Goal: Task Accomplishment & Management: Complete application form

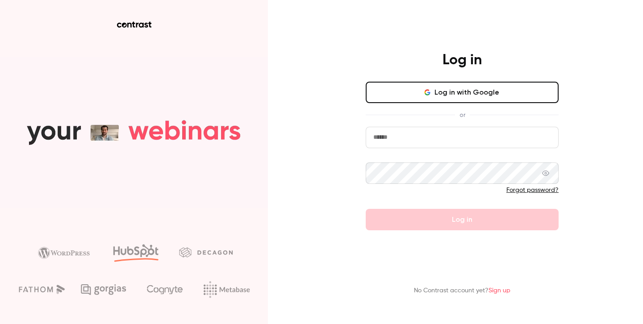
click at [437, 138] on input "email" at bounding box center [462, 137] width 193 height 21
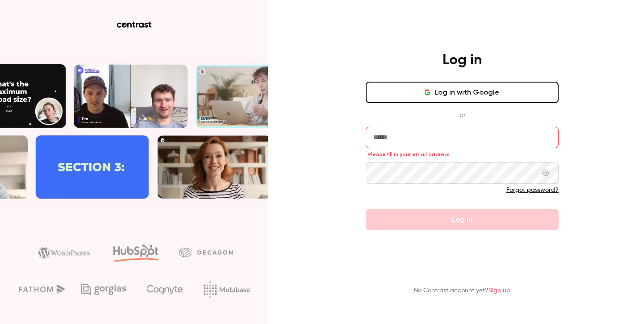
click at [455, 95] on button "Log in with Google" at bounding box center [462, 92] width 193 height 21
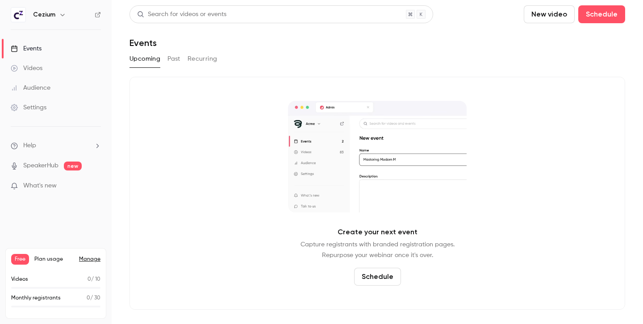
click at [43, 59] on link "Videos" at bounding box center [56, 68] width 112 height 20
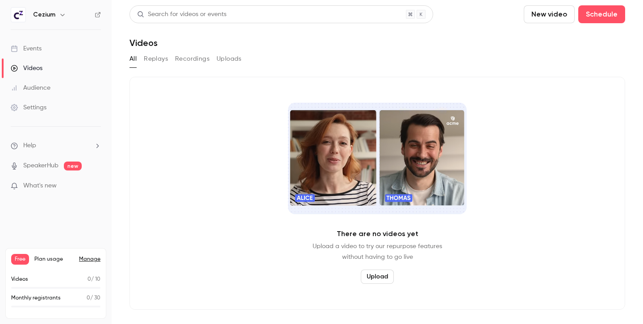
click at [43, 48] on link "Events" at bounding box center [56, 49] width 112 height 20
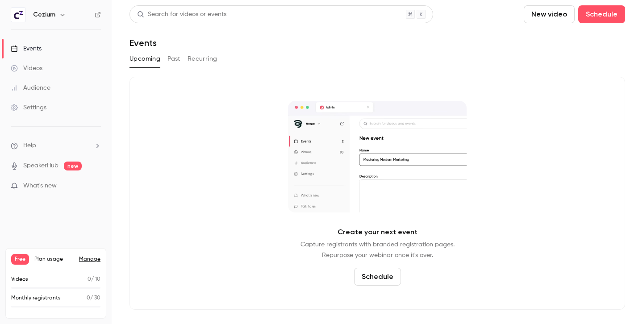
click at [388, 277] on button "Schedule" at bounding box center [377, 277] width 47 height 18
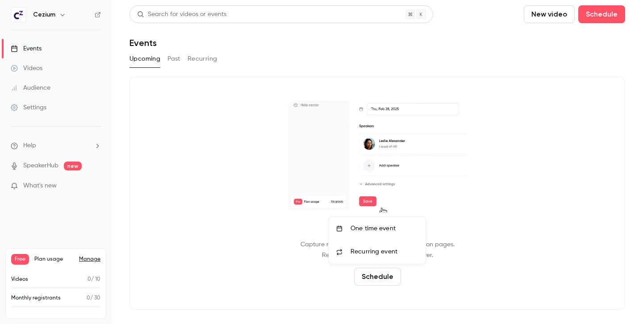
click at [377, 226] on div "One time event" at bounding box center [384, 228] width 68 height 9
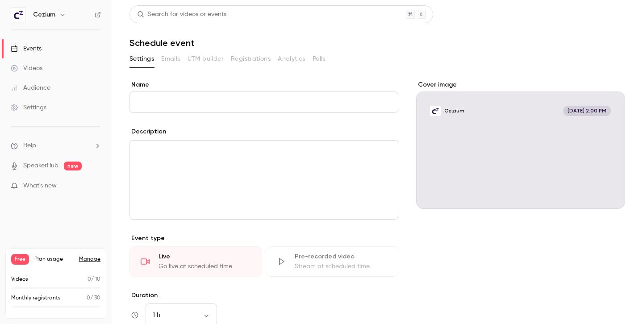
click at [161, 101] on input "Name" at bounding box center [263, 101] width 269 height 21
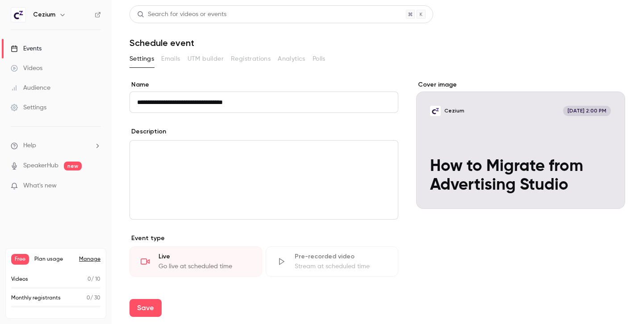
click at [252, 101] on input "**********" at bounding box center [263, 101] width 269 height 21
click at [197, 102] on input "**********" at bounding box center [263, 101] width 269 height 21
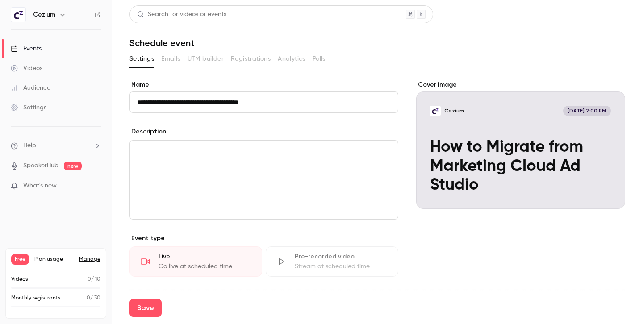
type input "**********"
click at [142, 154] on p "editor" at bounding box center [264, 151] width 254 height 11
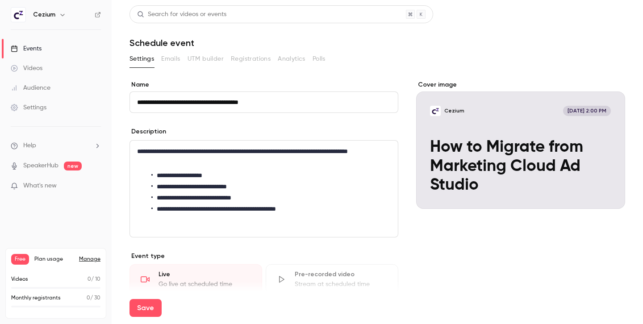
click at [497, 133] on div "Cover image" at bounding box center [520, 144] width 209 height 129
click at [0, 0] on input "Cezium [DATE] 2:00 PM How to Migrate from Marketing Cloud Ad Studio" at bounding box center [0, 0] width 0 height 0
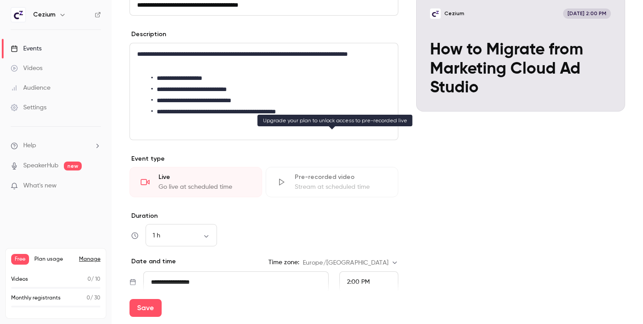
scroll to position [201, 0]
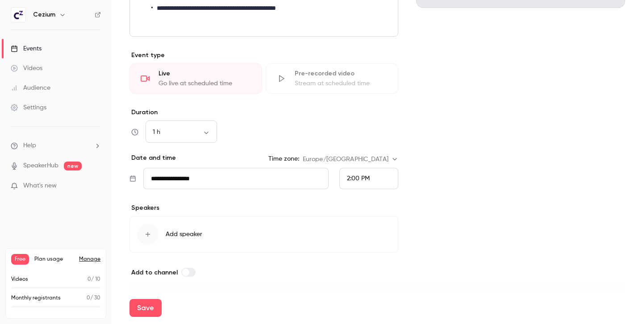
click at [151, 236] on icon "button" at bounding box center [147, 234] width 7 height 7
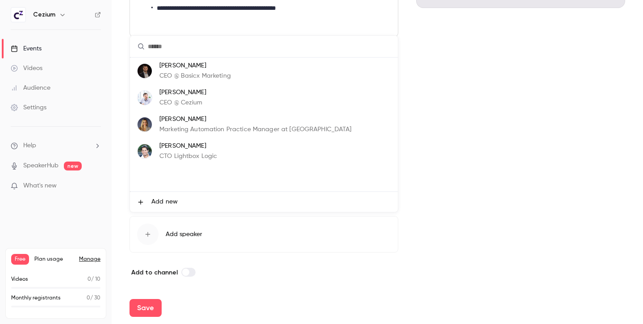
click at [209, 95] on li "[PERSON_NAME] CEO @ Cezium" at bounding box center [264, 97] width 268 height 27
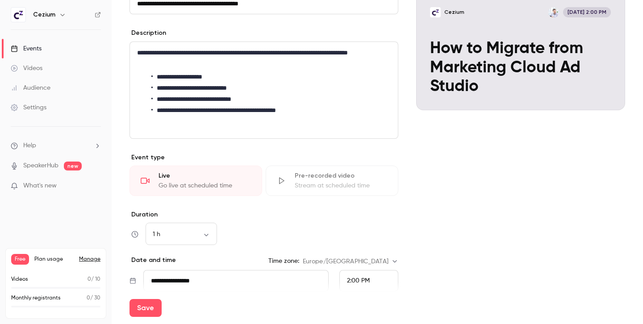
scroll to position [0, 0]
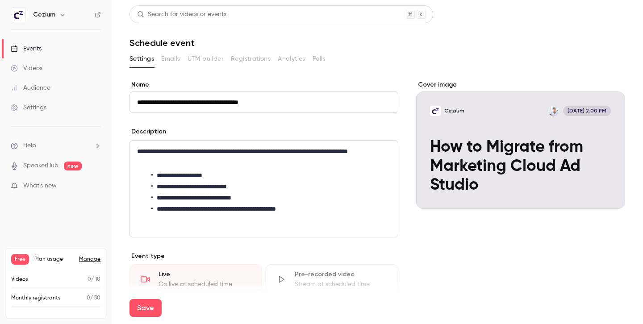
click at [64, 181] on ul "Help SpeakerHub new What's new" at bounding box center [56, 167] width 112 height 80
click at [61, 185] on p "What's new" at bounding box center [49, 185] width 76 height 9
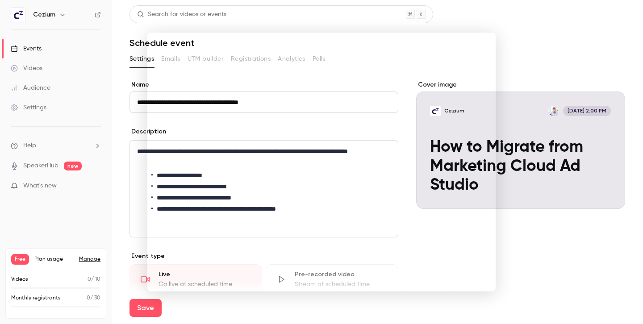
click at [0, 0] on noticeable-lightbox at bounding box center [0, 0] width 0 height 0
click at [538, 56] on div at bounding box center [321, 162] width 643 height 324
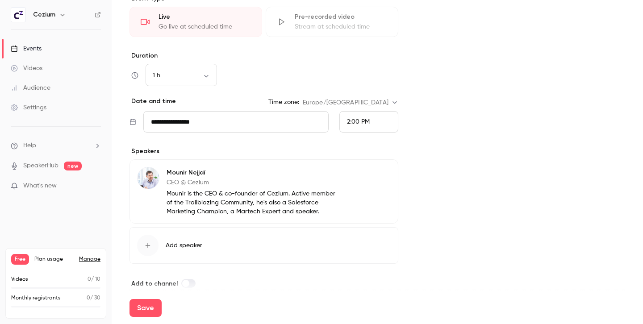
scroll to position [260, 0]
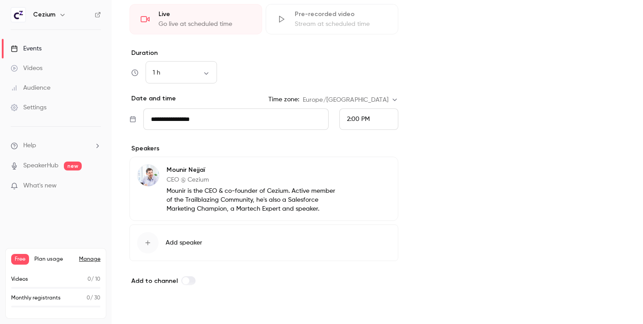
click at [150, 308] on button "Save" at bounding box center [145, 308] width 32 height 18
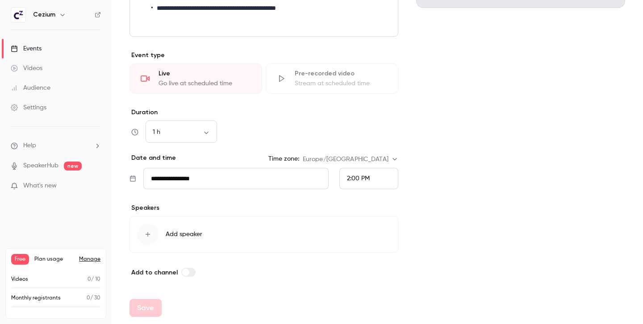
scroll to position [201, 0]
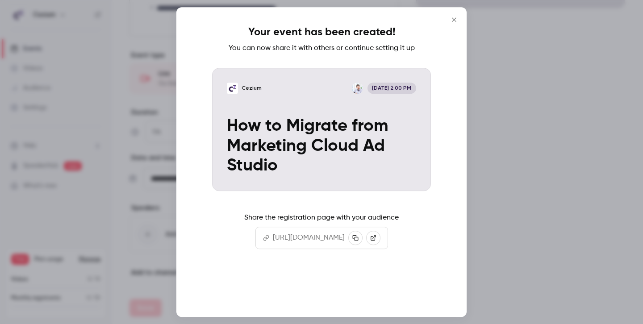
click at [312, 283] on button "Continue" at bounding box center [321, 288] width 89 height 21
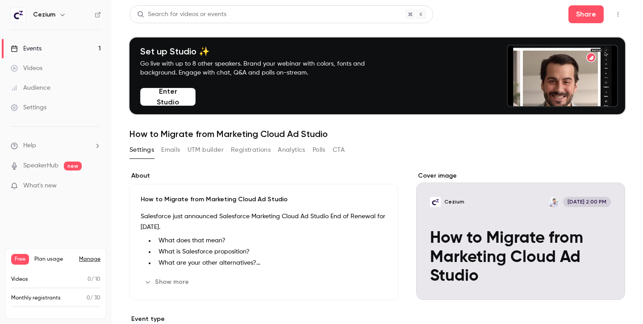
click at [341, 148] on button "CTA" at bounding box center [339, 150] width 12 height 14
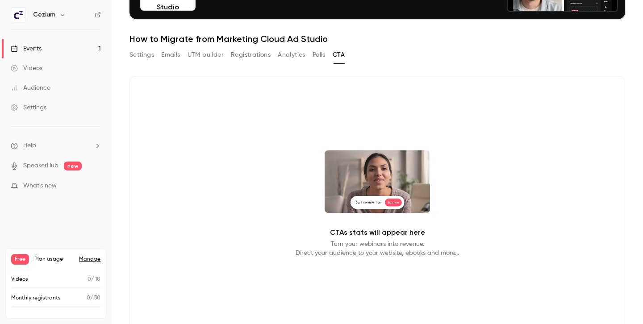
scroll to position [100, 0]
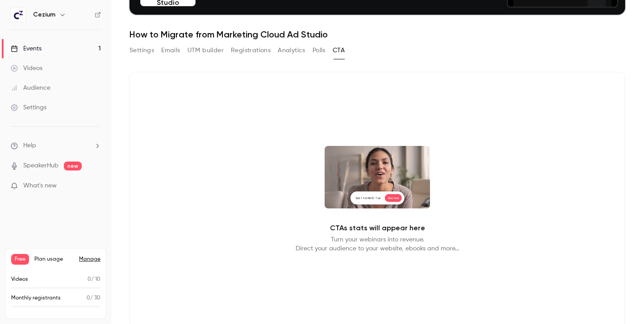
click at [320, 51] on button "Polls" at bounding box center [318, 50] width 13 height 14
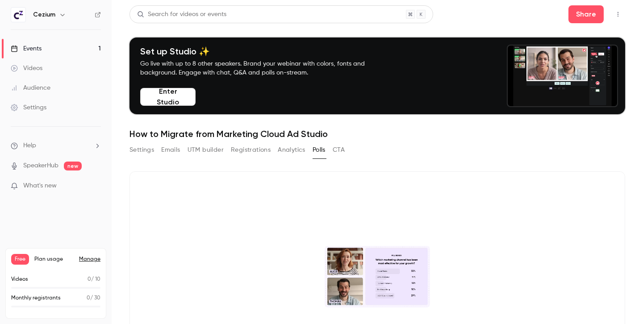
click at [288, 155] on button "Analytics" at bounding box center [292, 150] width 28 height 14
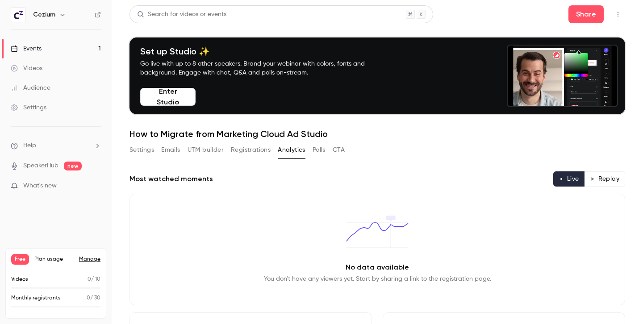
click at [244, 154] on button "Registrations" at bounding box center [251, 150] width 40 height 14
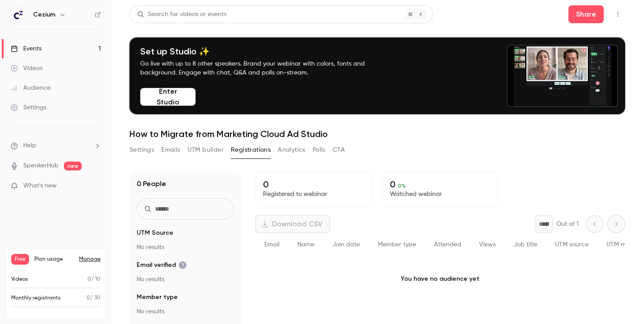
click at [208, 150] on button "UTM builder" at bounding box center [205, 150] width 36 height 14
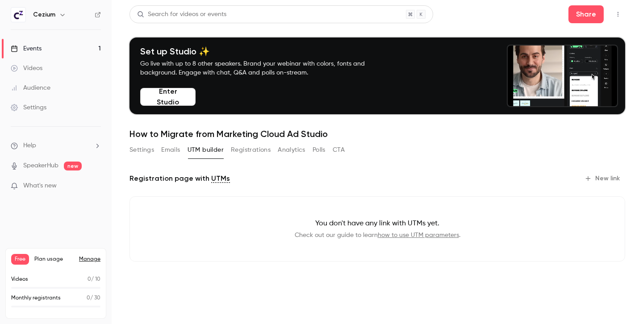
click at [161, 145] on div "Settings Emails UTM builder Registrations Analytics Polls CTA" at bounding box center [236, 150] width 215 height 14
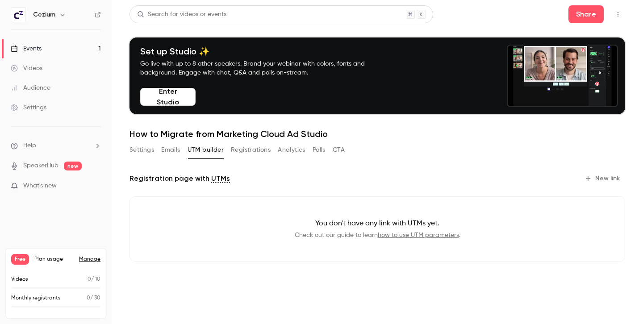
click at [170, 152] on button "Emails" at bounding box center [170, 150] width 19 height 14
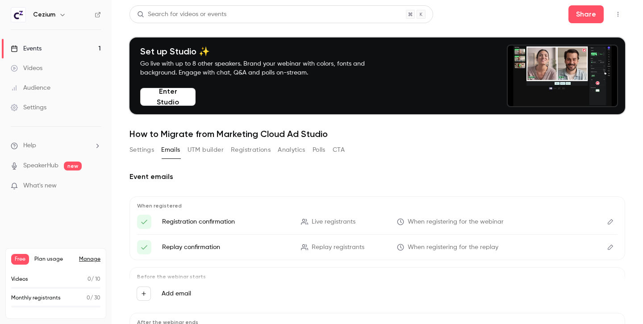
click at [140, 150] on button "Settings" at bounding box center [141, 150] width 25 height 14
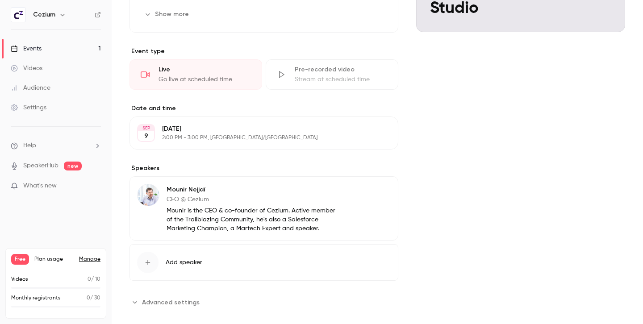
scroll to position [280, 0]
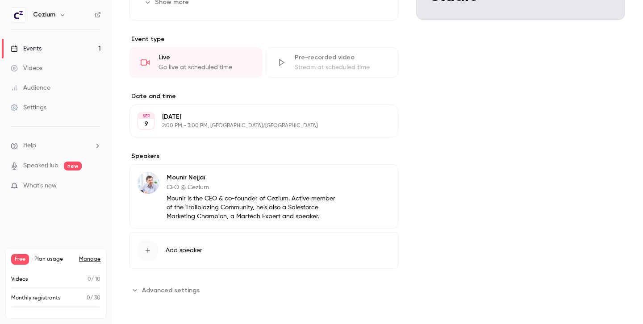
click at [179, 291] on span "Advanced settings" at bounding box center [171, 290] width 58 height 9
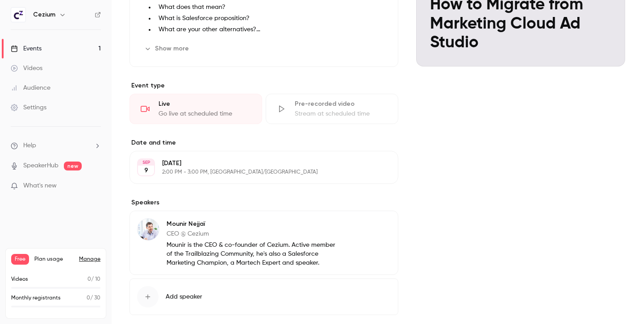
scroll to position [380, 0]
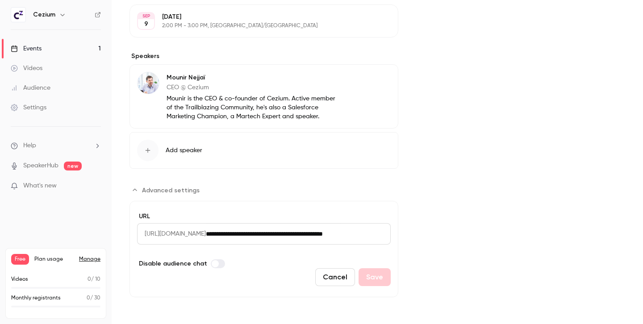
click at [330, 281] on button "Cancel" at bounding box center [335, 277] width 40 height 18
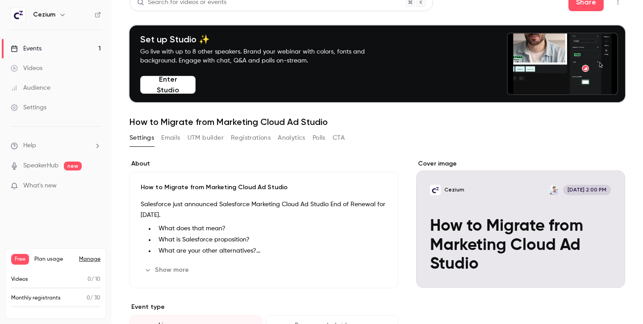
scroll to position [0, 0]
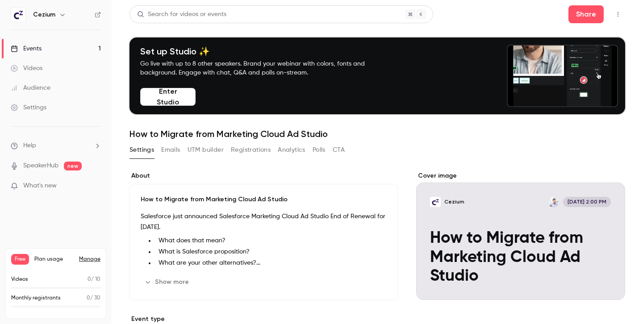
click at [40, 49] on div "Events" at bounding box center [26, 48] width 31 height 9
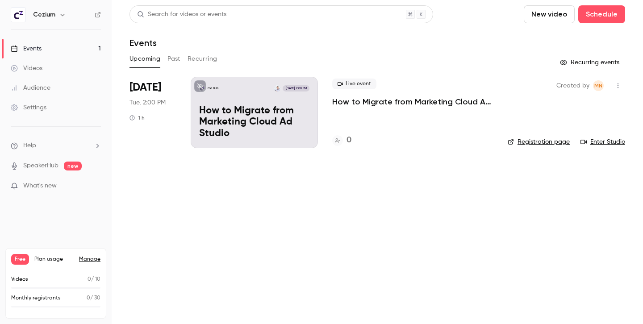
click at [459, 86] on div "Live event How to Migrate from Marketing Cloud Ad Studio" at bounding box center [412, 93] width 161 height 29
click at [438, 101] on p "How to Migrate from Marketing Cloud Ad Studio" at bounding box center [412, 101] width 161 height 11
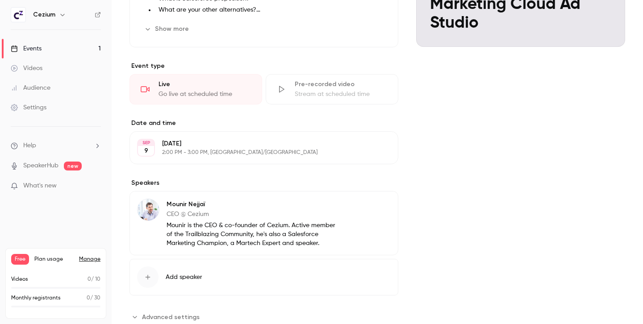
scroll to position [280, 0]
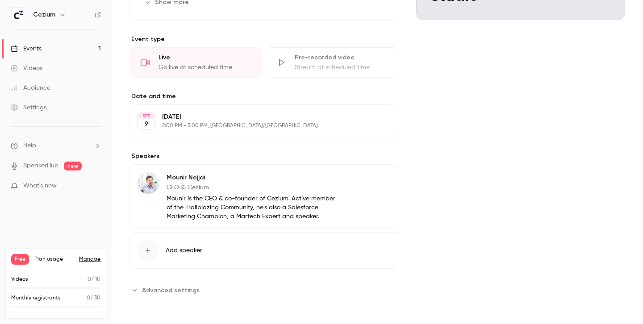
click at [323, 123] on p "2:00 PM - 3:00 PM, [GEOGRAPHIC_DATA]/[GEOGRAPHIC_DATA]" at bounding box center [256, 125] width 189 height 7
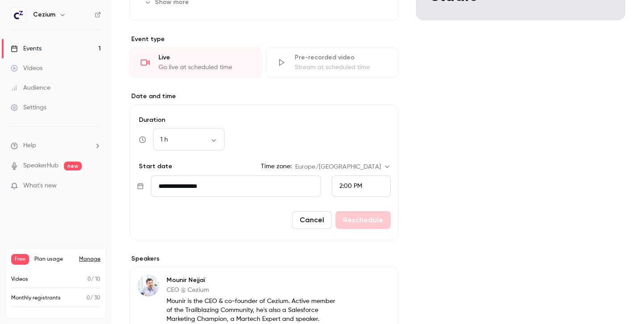
click at [323, 123] on label "Duration" at bounding box center [264, 120] width 254 height 9
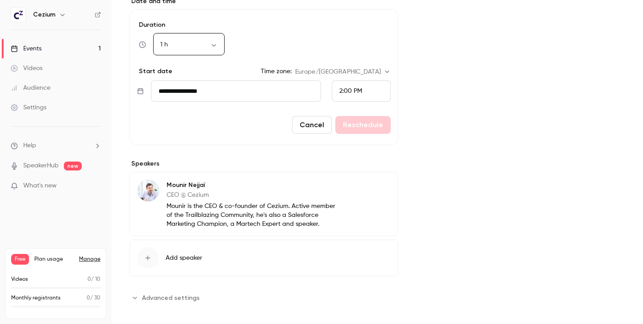
scroll to position [382, 0]
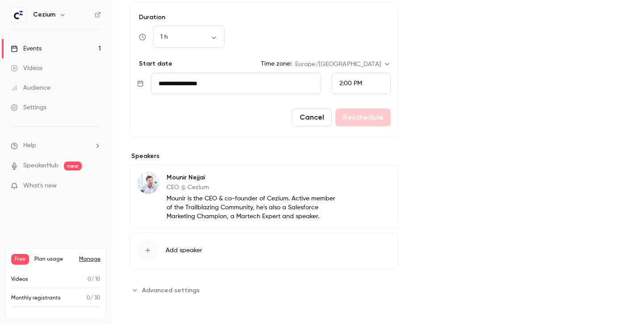
click at [172, 293] on span "Advanced settings" at bounding box center [171, 290] width 58 height 9
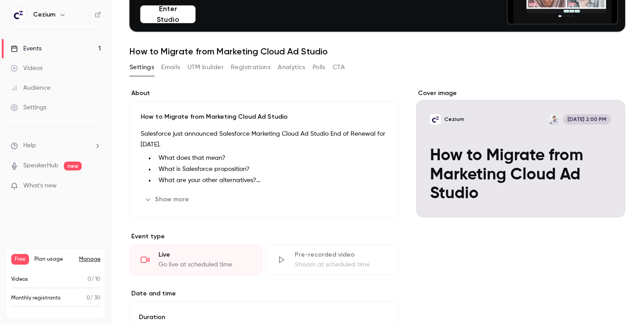
scroll to position [0, 0]
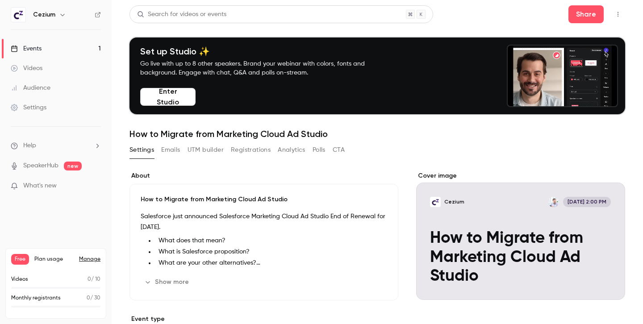
click at [58, 50] on link "Events 1" at bounding box center [56, 49] width 112 height 20
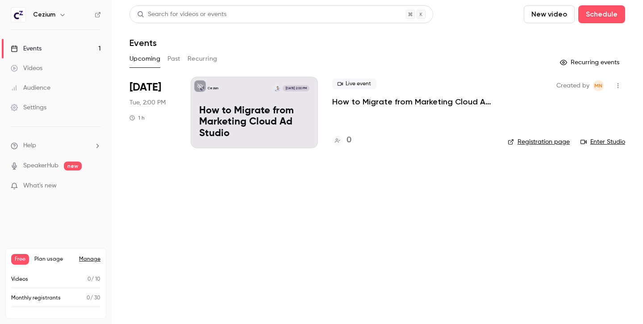
click at [618, 85] on icon "button" at bounding box center [617, 86] width 7 height 6
click at [561, 172] on li "Cancel event" at bounding box center [576, 177] width 96 height 23
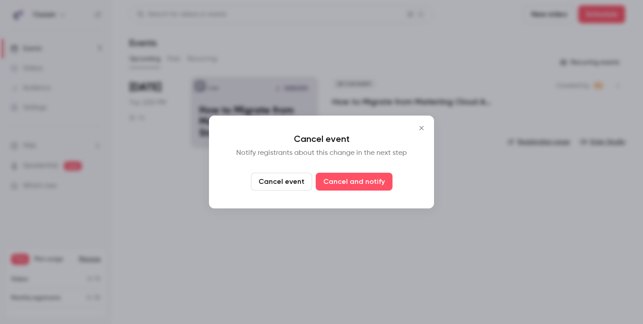
click at [276, 183] on button "Cancel event" at bounding box center [281, 182] width 61 height 18
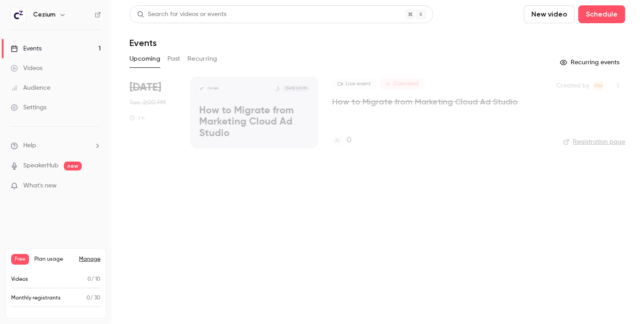
click at [619, 83] on icon "button" at bounding box center [617, 86] width 7 height 6
click at [557, 131] on div "Delete" at bounding box center [583, 131] width 68 height 9
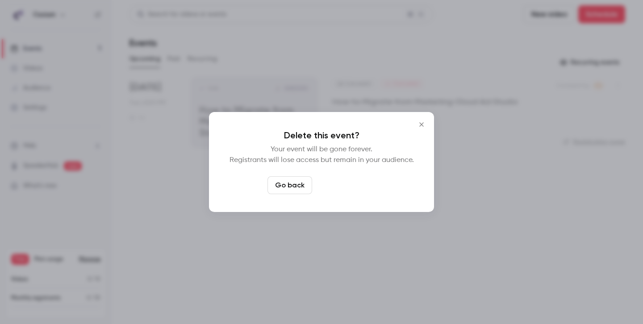
click at [343, 191] on button "Delete event" at bounding box center [346, 185] width 60 height 18
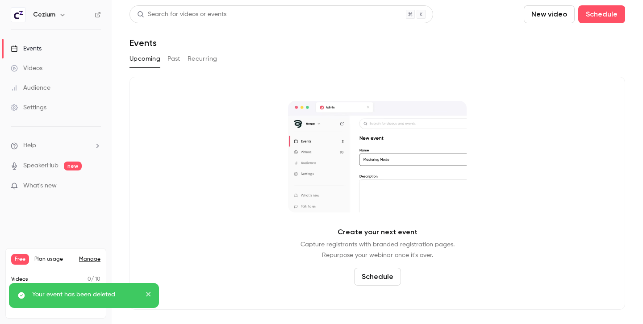
click at [147, 296] on icon "close" at bounding box center [149, 294] width 6 height 7
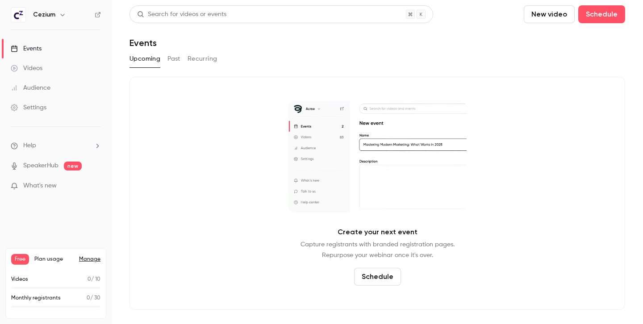
click at [556, 16] on button "New video" at bounding box center [549, 14] width 51 height 18
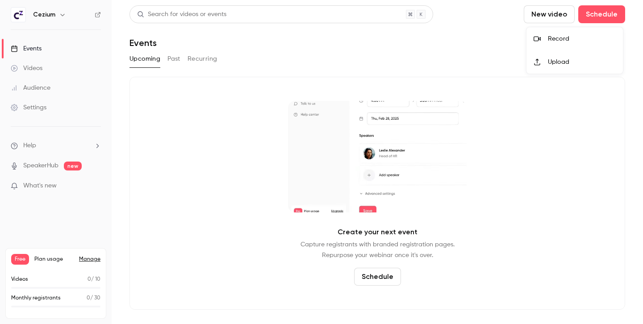
click at [553, 36] on div "Record" at bounding box center [582, 38] width 68 height 9
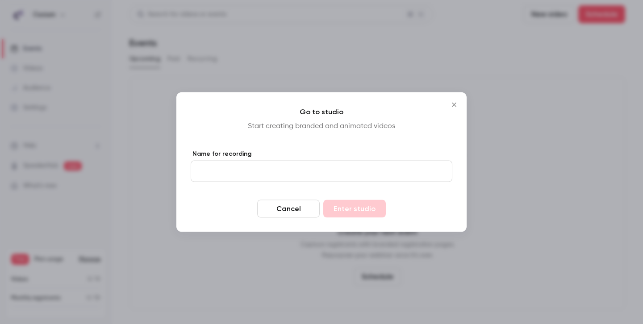
click at [297, 173] on input "Name for recording" at bounding box center [322, 171] width 262 height 21
type input "********"
click at [323, 200] on button "Enter studio" at bounding box center [354, 209] width 62 height 18
